Goal: Transaction & Acquisition: Purchase product/service

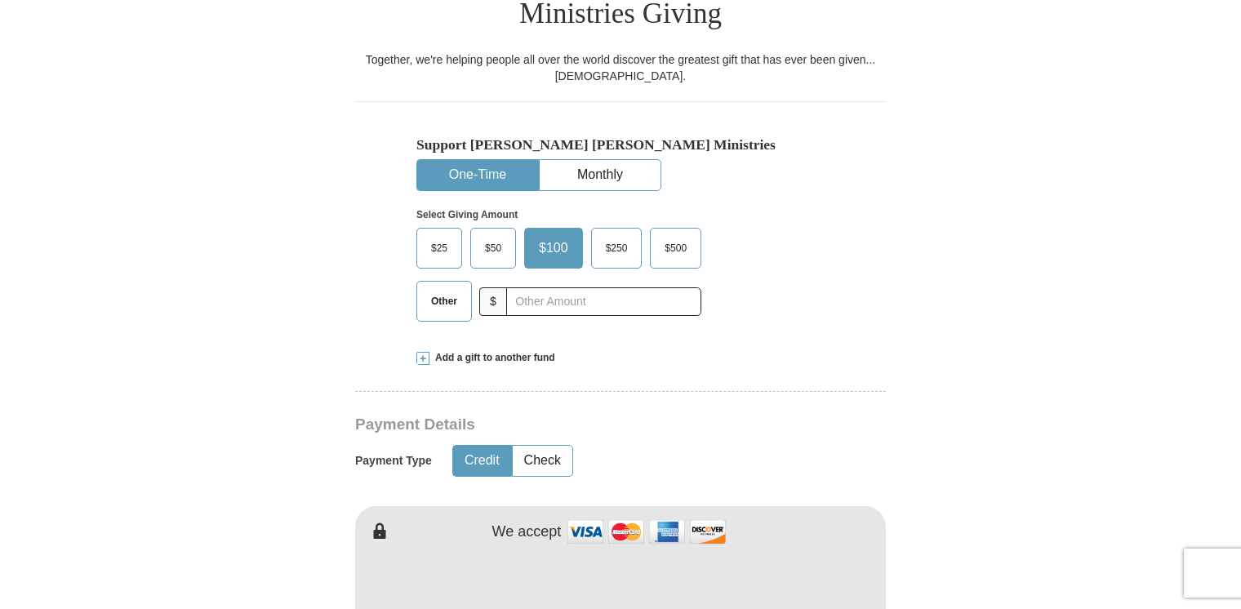
scroll to position [490, 0]
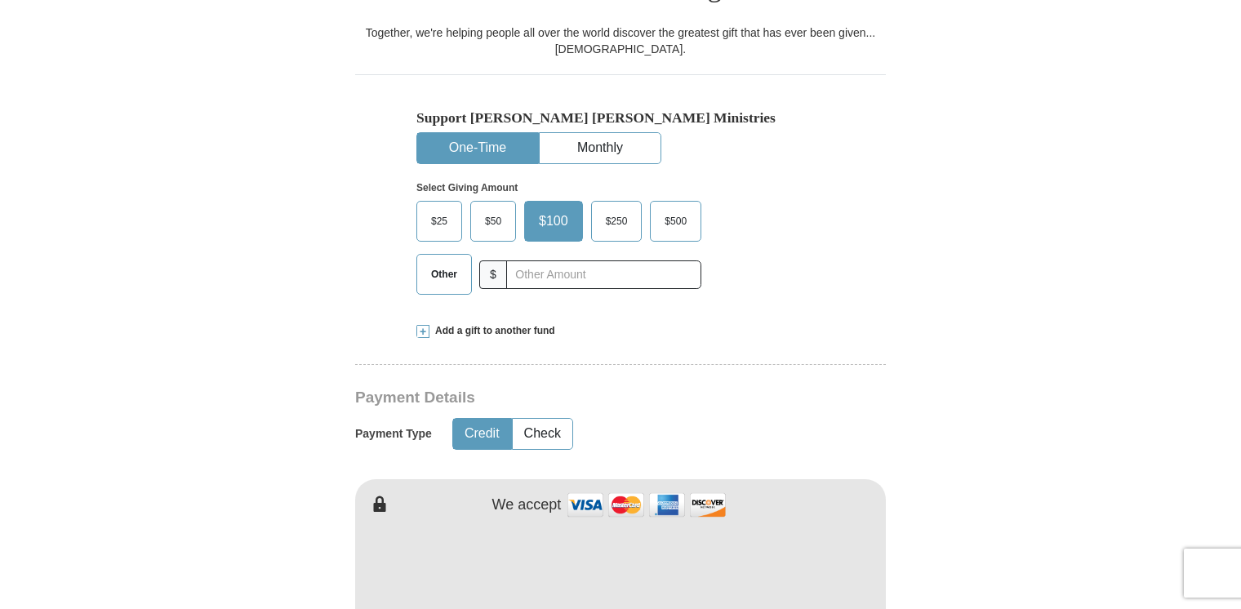
click at [495, 209] on span "$50" at bounding box center [493, 221] width 33 height 24
click at [0, 0] on input "$50" at bounding box center [0, 0] width 0 height 0
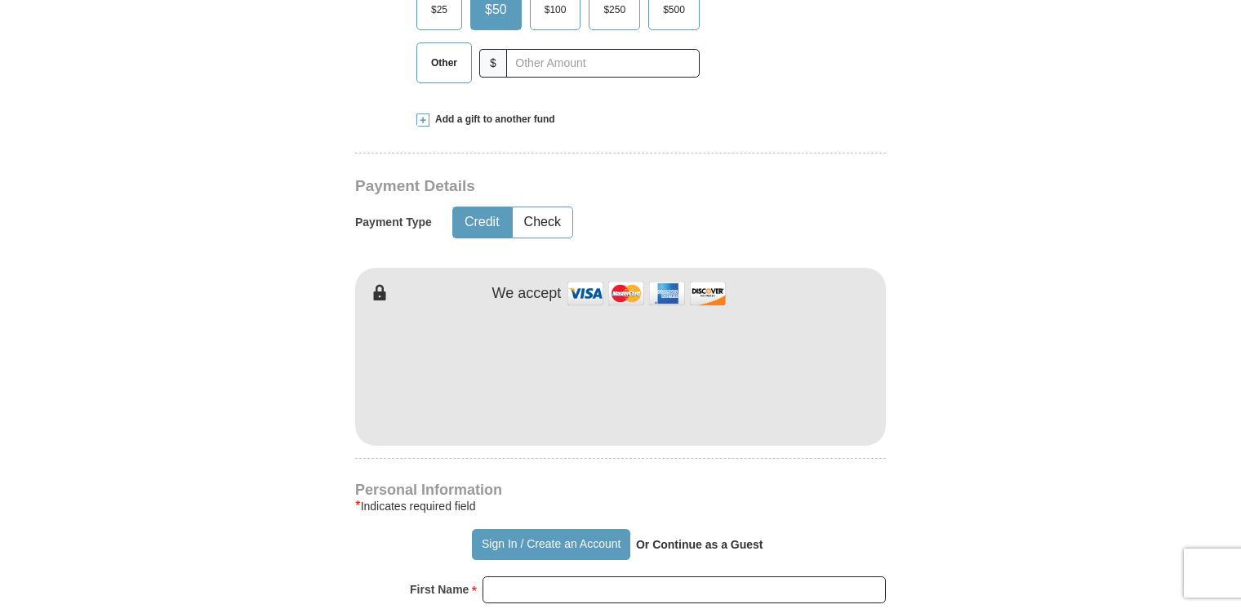
scroll to position [735, 0]
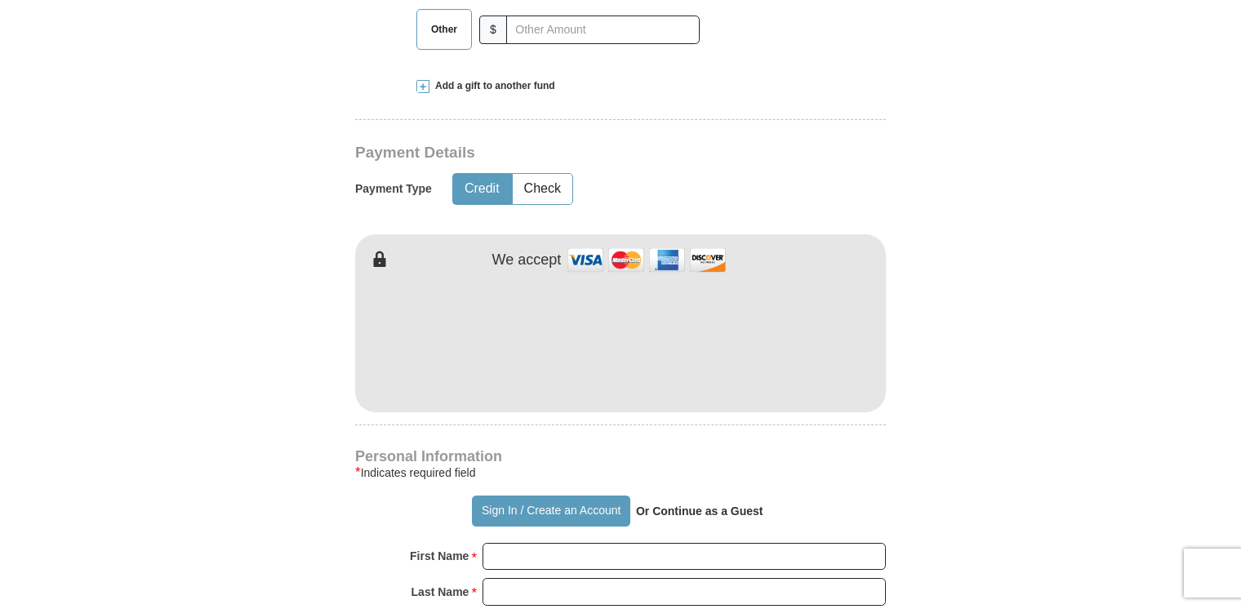
click at [496, 174] on button "Credit" at bounding box center [482, 189] width 58 height 30
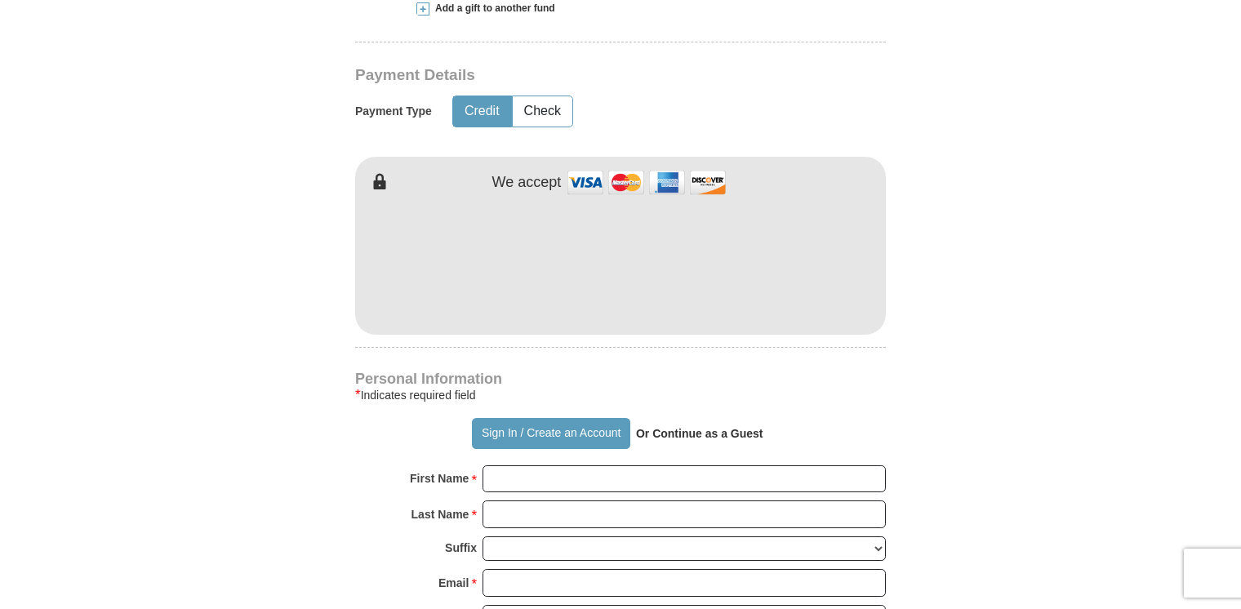
scroll to position [816, 0]
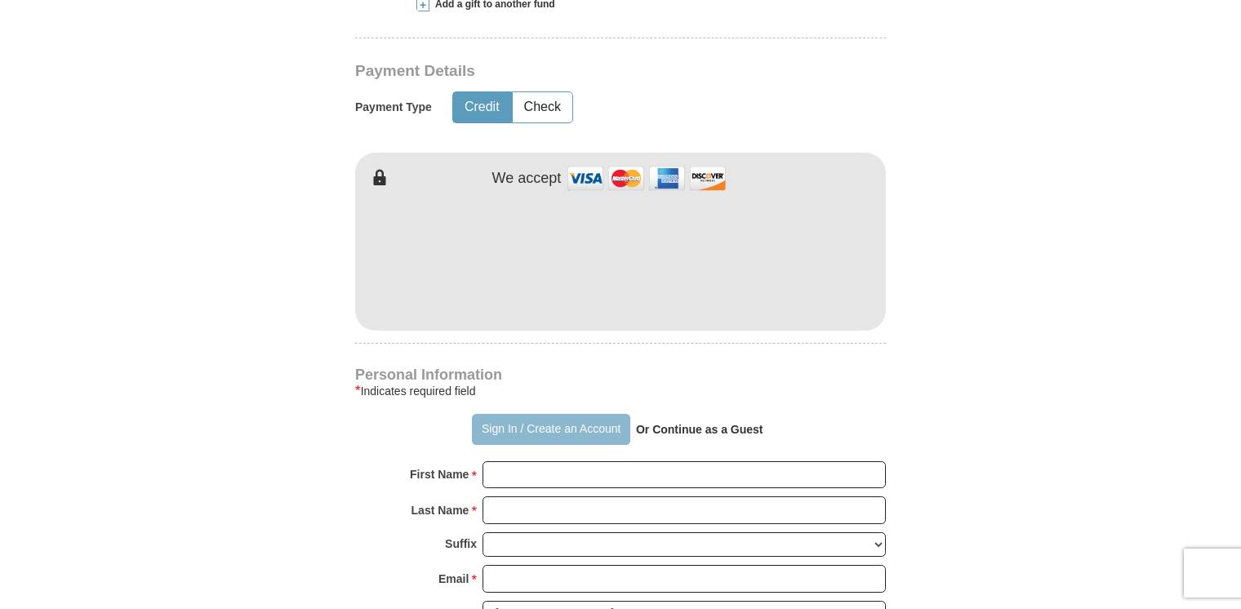
click at [525, 414] on button "Sign In / Create an Account" at bounding box center [551, 429] width 158 height 31
click at [679, 423] on strong "Or Continue as a Guest" at bounding box center [699, 429] width 127 height 13
click at [698, 423] on strong "Or Continue as a Guest" at bounding box center [699, 429] width 127 height 13
click at [747, 423] on strong "Or Continue as a Guest" at bounding box center [699, 429] width 127 height 13
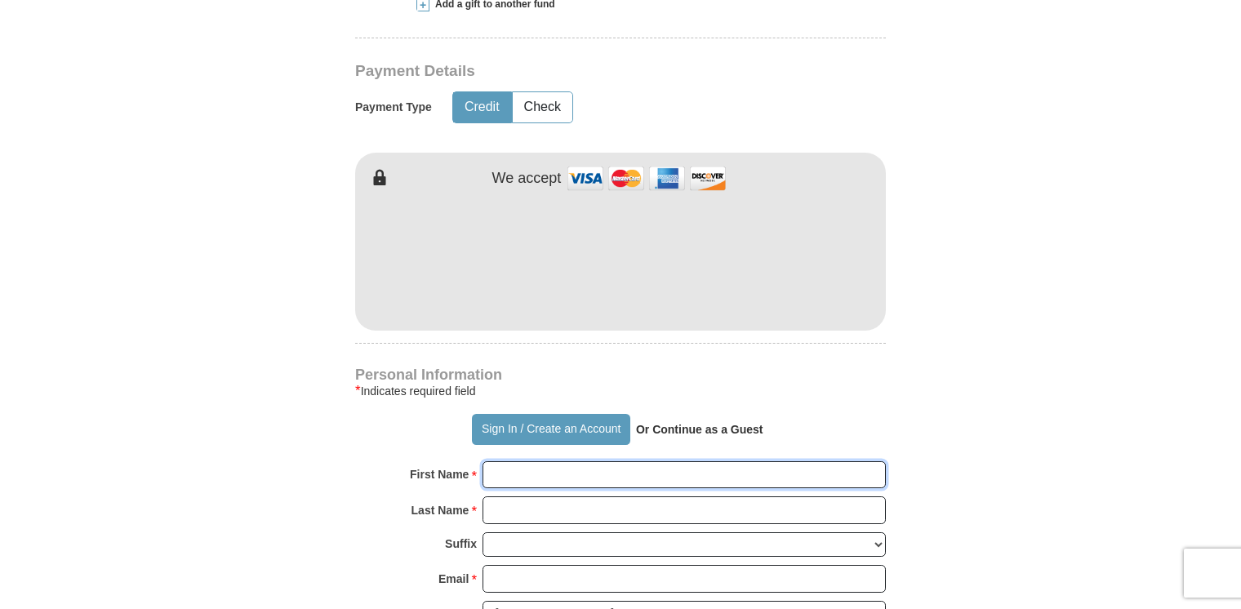
click at [555, 461] on input "First Name *" at bounding box center [684, 475] width 403 height 28
type input "[PERSON_NAME]"
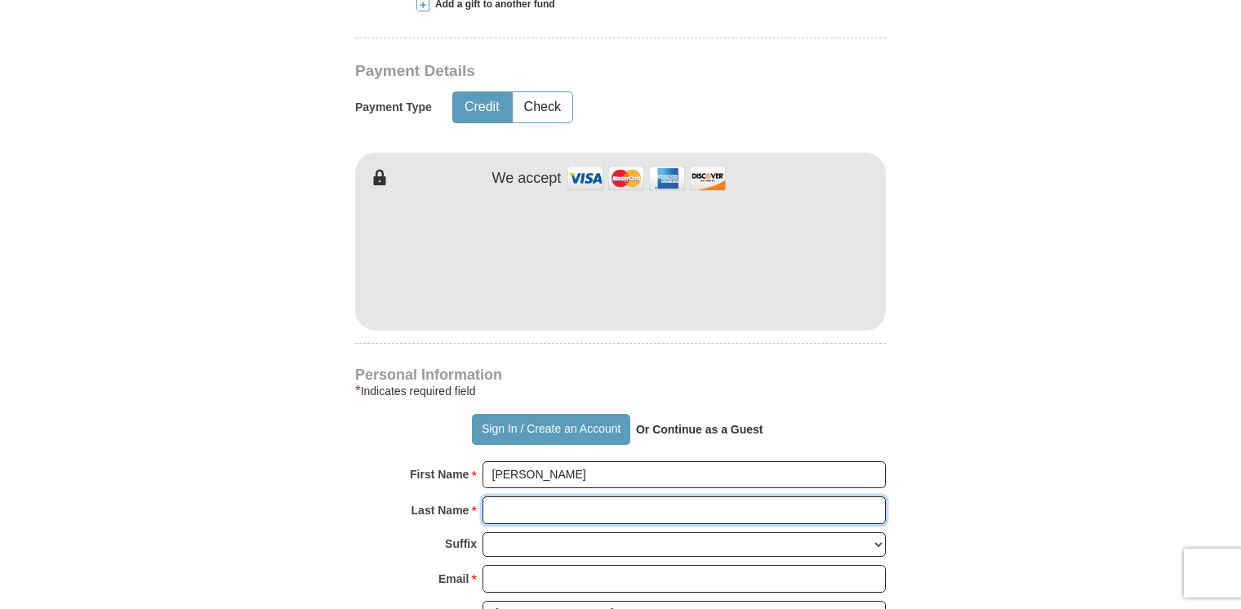
type input "[PERSON_NAME]"
type input "[GEOGRAPHIC_DATA]"
type input "29715"
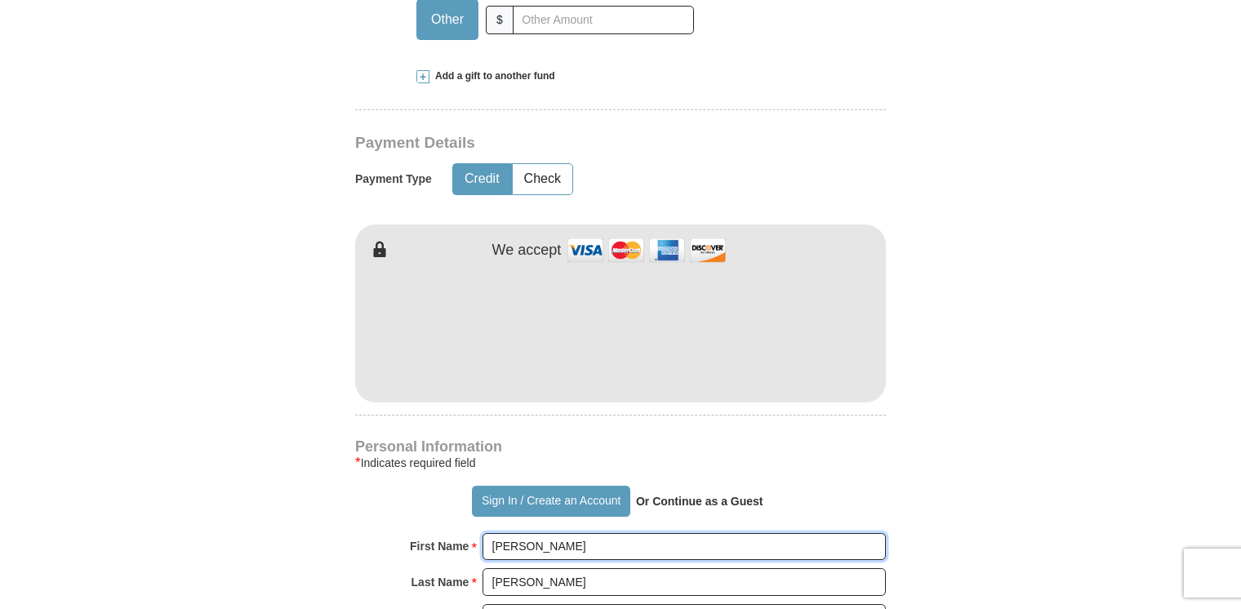
scroll to position [735, 0]
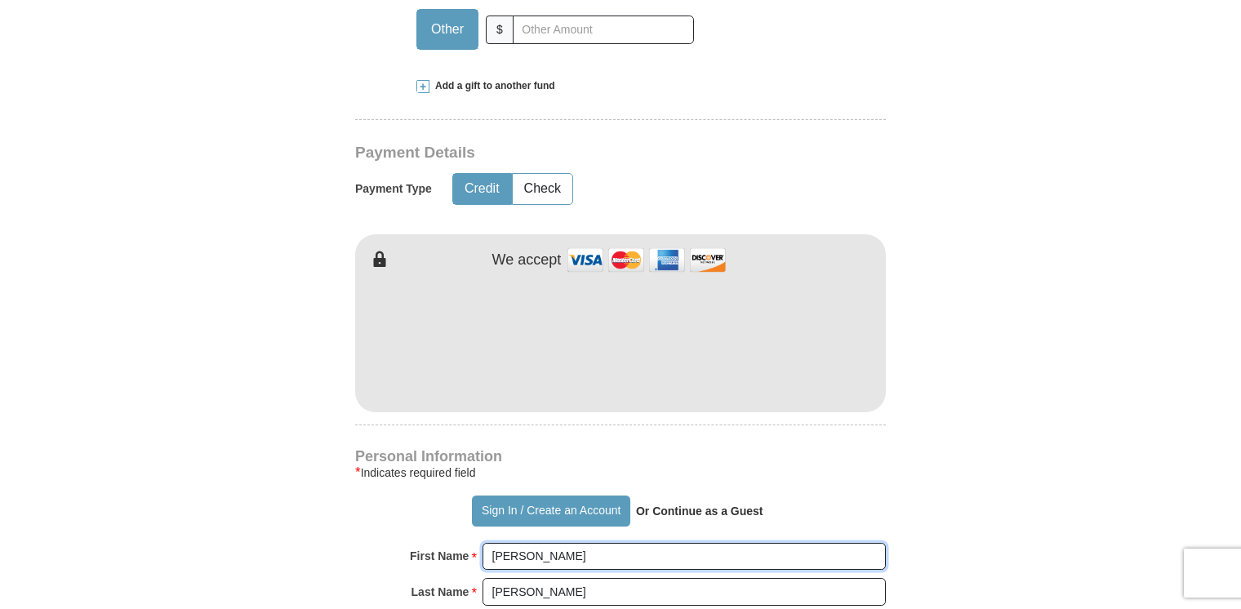
click at [568, 543] on input "PHYLLIS" at bounding box center [684, 557] width 403 height 28
type input "pclomax@aol.com"
type input "2908 Misty Plum Court"
select select "SC"
type input "8035485419"
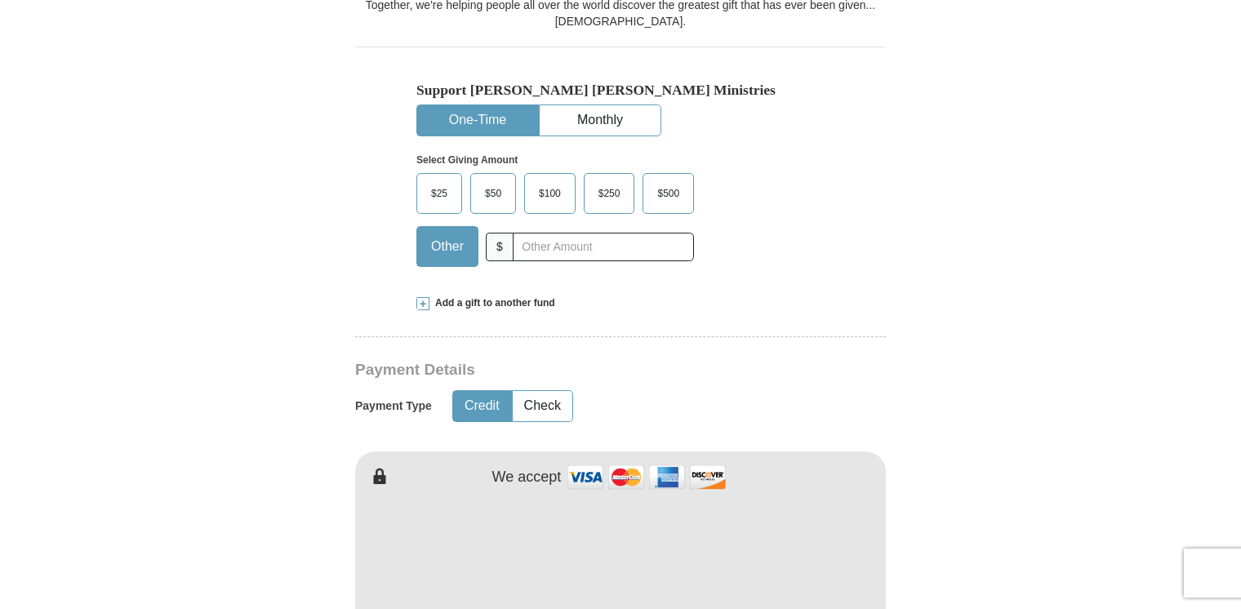
scroll to position [490, 0]
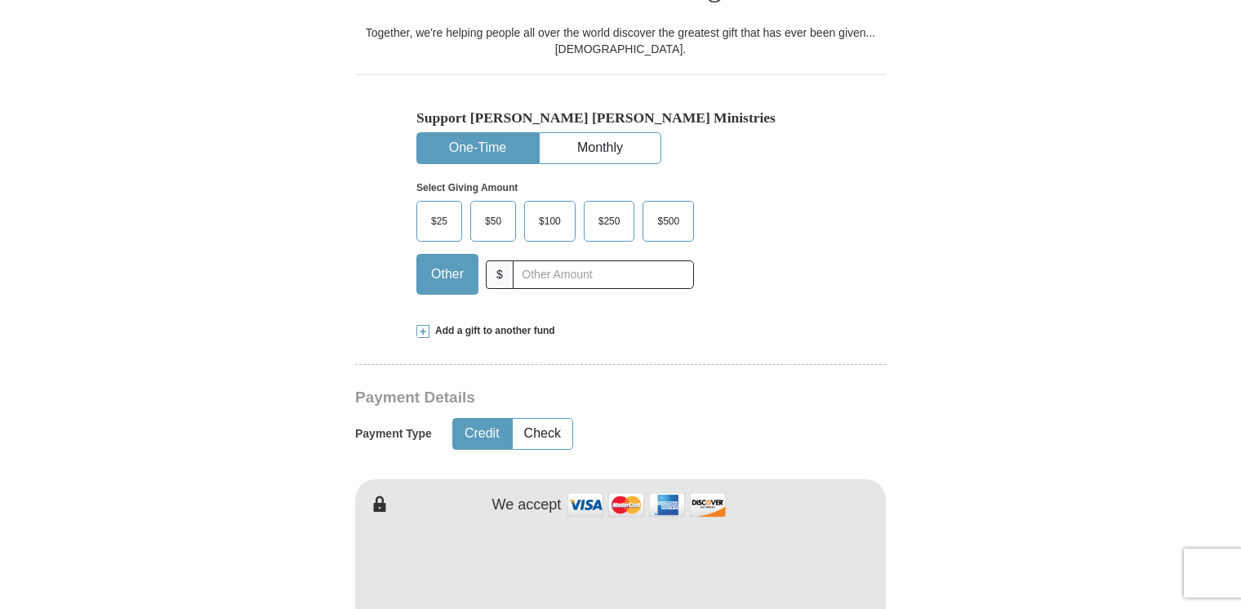
click at [493, 209] on span "$50" at bounding box center [493, 221] width 33 height 24
click at [0, 0] on input "$50" at bounding box center [0, 0] width 0 height 0
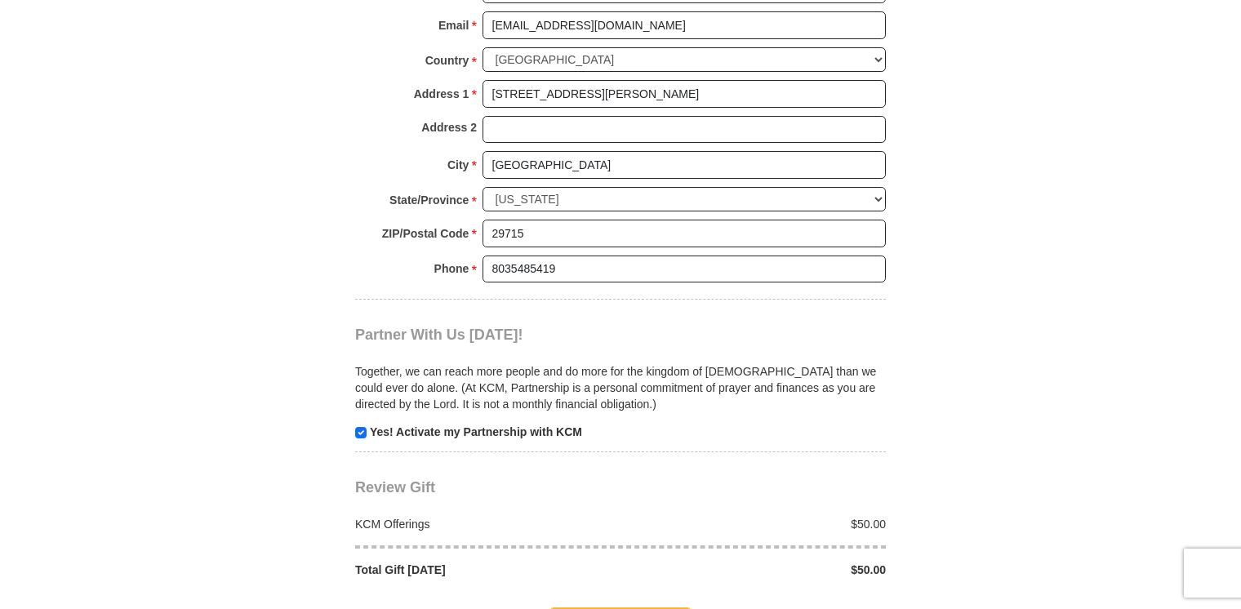
scroll to position [1470, 0]
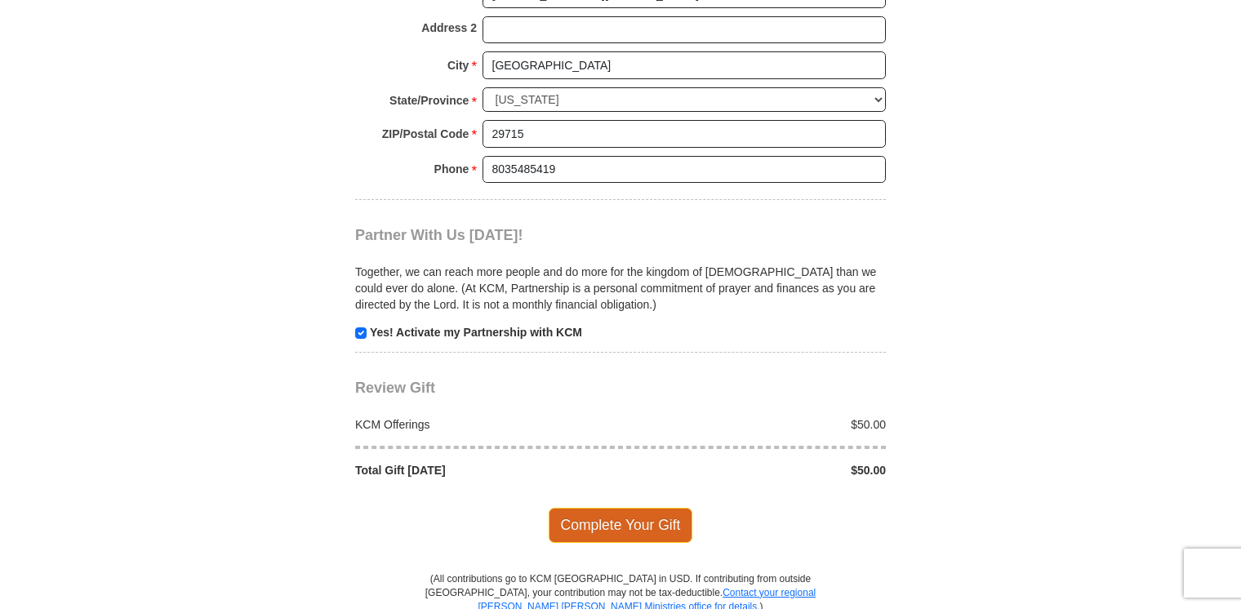
click at [598, 508] on span "Complete Your Gift" at bounding box center [621, 525] width 145 height 34
